Goal: Communication & Community: Answer question/provide support

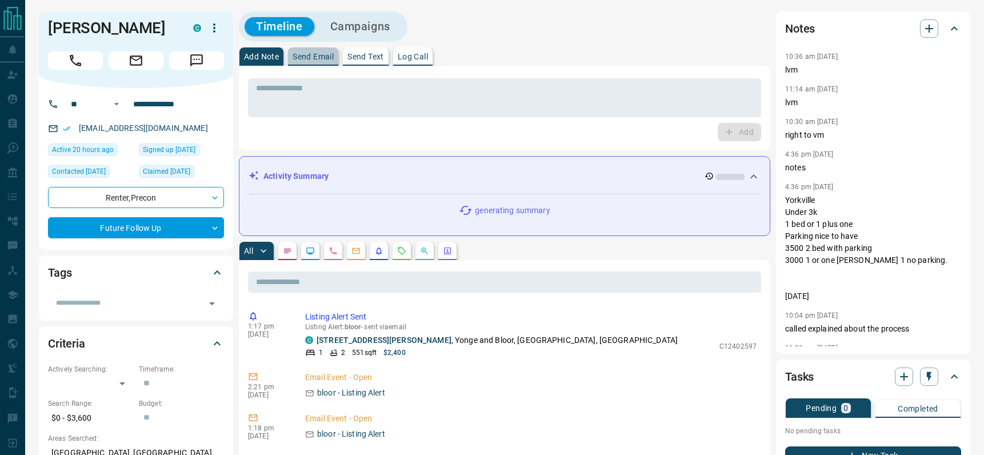
click at [316, 57] on p "Send Email" at bounding box center [313, 57] width 41 height 8
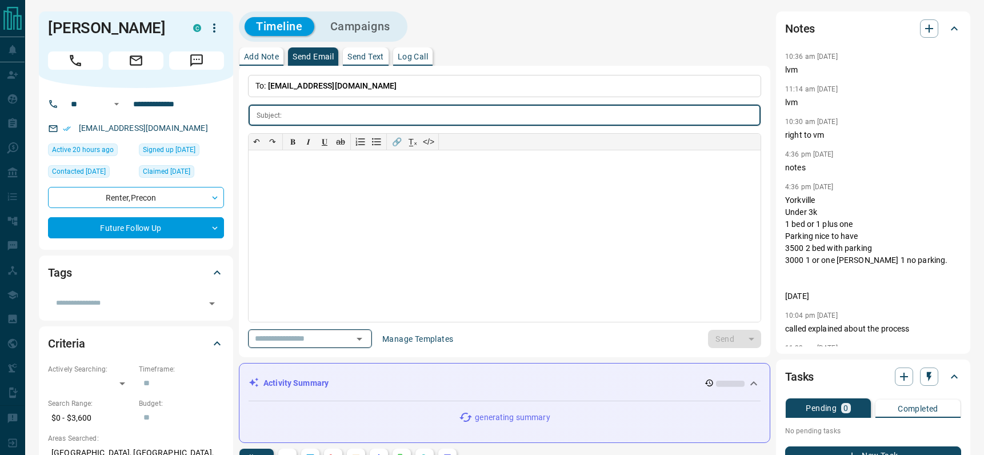
click at [361, 341] on icon "Open" at bounding box center [360, 339] width 14 height 14
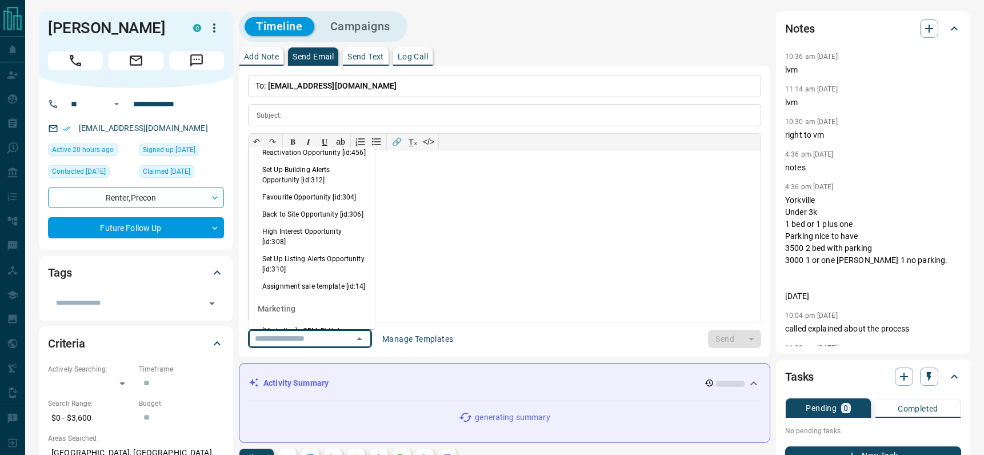
scroll to position [766, 0]
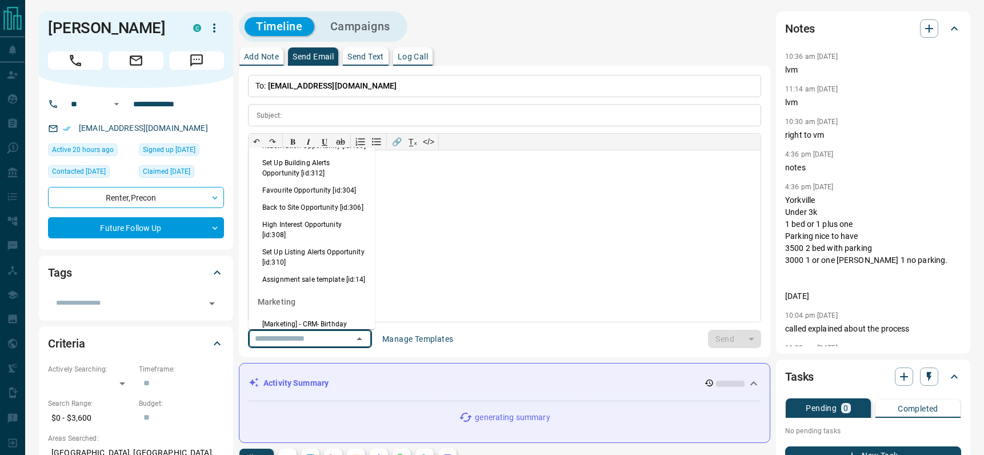
click at [298, 216] on li "Back to Site Opportunity [id:306]" at bounding box center [312, 207] width 126 height 17
type input "**********"
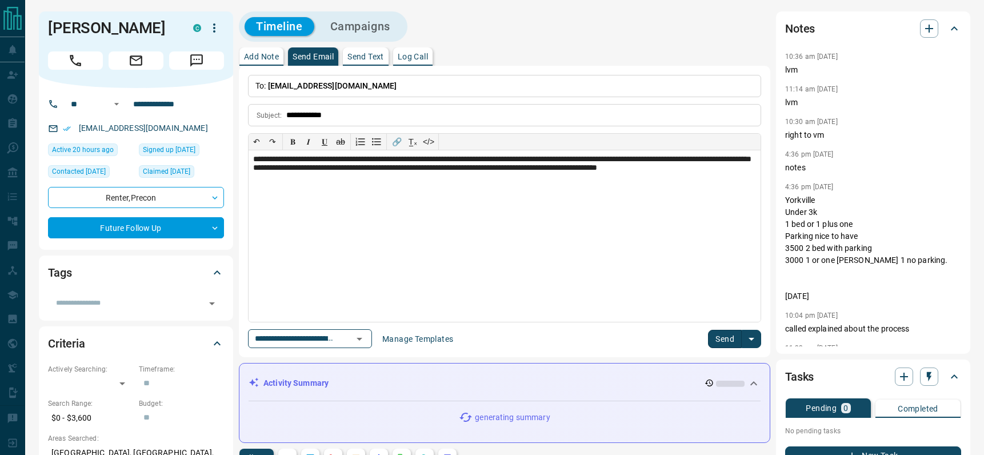
click at [722, 338] on button "Send" at bounding box center [725, 339] width 34 height 18
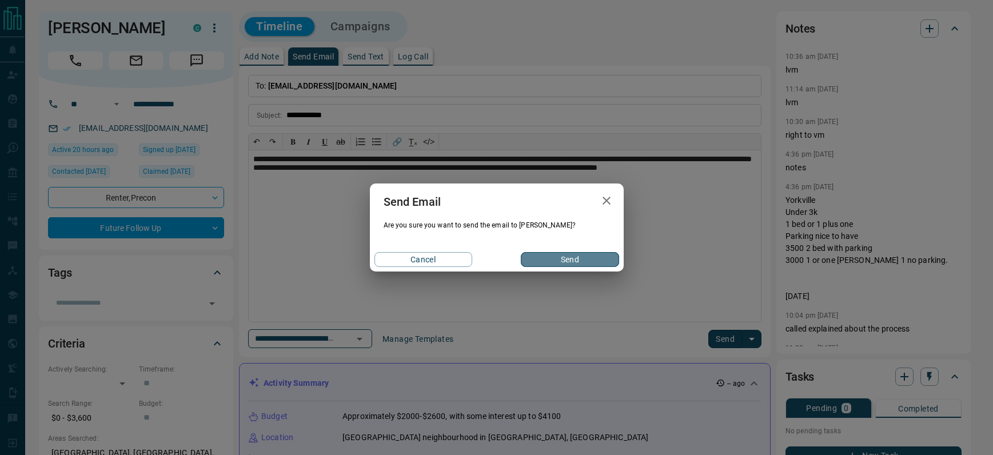
drag, startPoint x: 565, startPoint y: 255, endPoint x: 864, endPoint y: 334, distance: 309.0
click at [565, 255] on button "Send" at bounding box center [570, 259] width 98 height 15
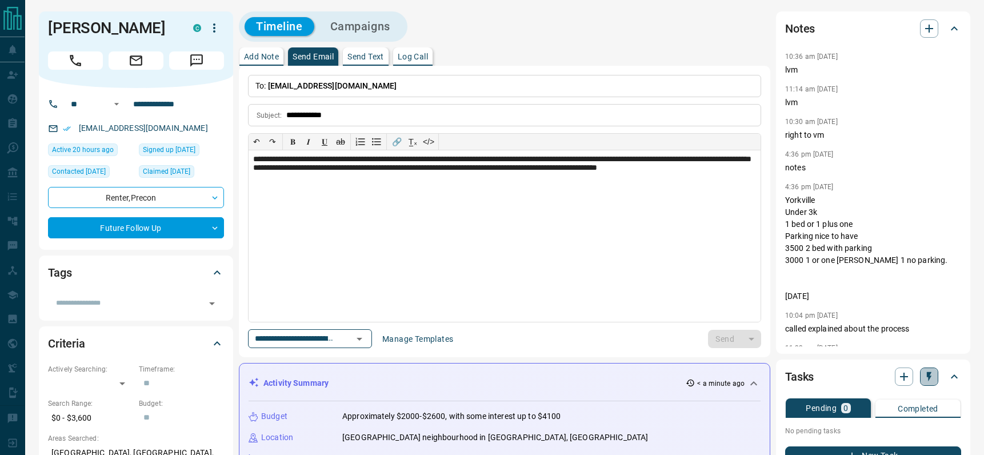
click at [929, 376] on icon "button" at bounding box center [929, 377] width 5 height 10
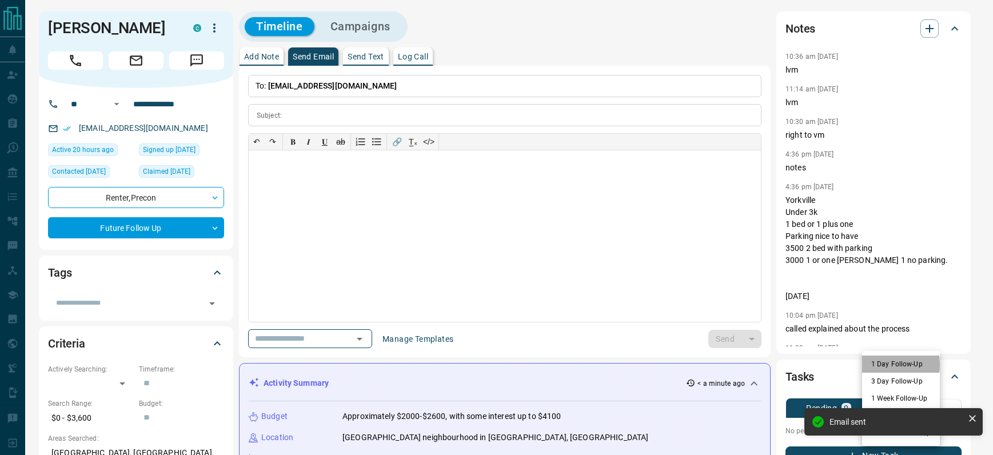
click at [874, 365] on li "1 Day Follow-Up" at bounding box center [901, 364] width 78 height 17
